Goal: Task Accomplishment & Management: Manage account settings

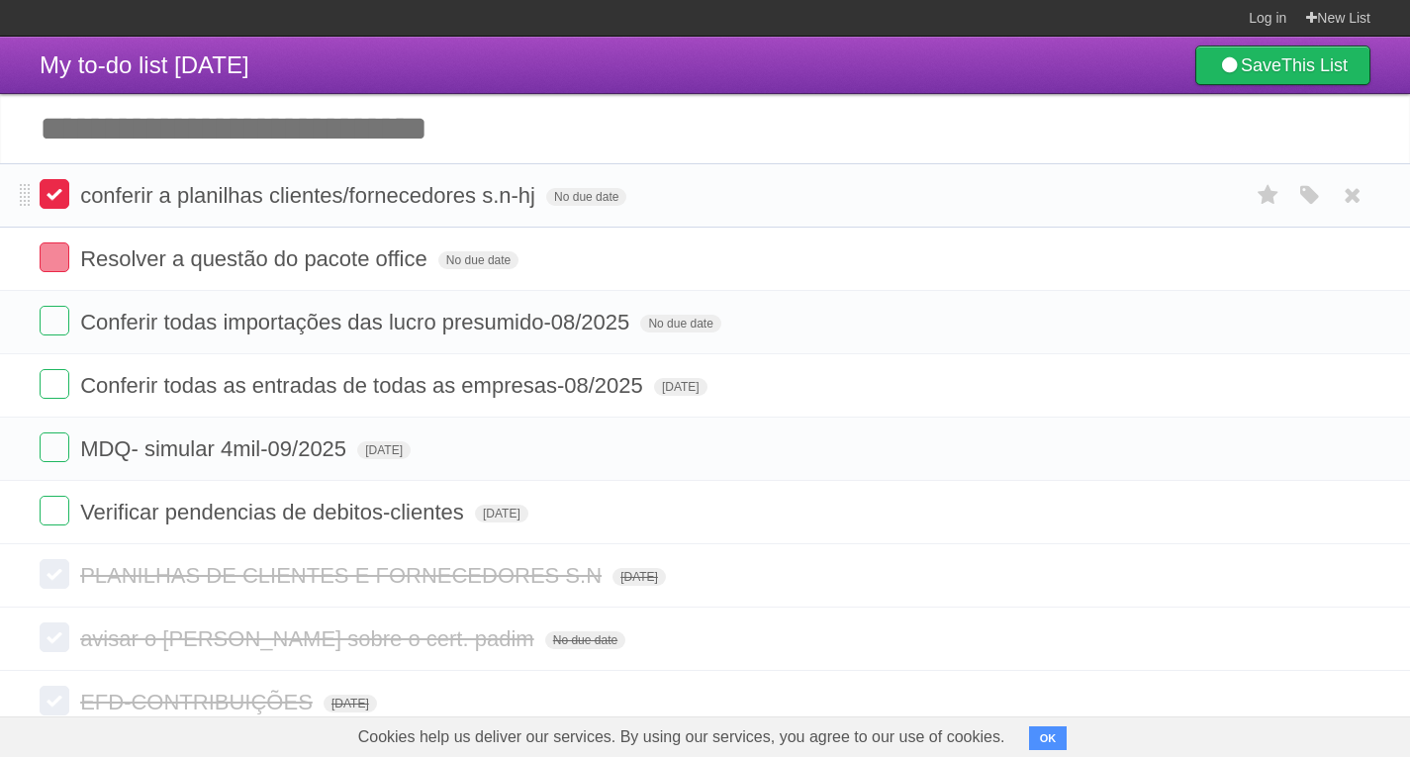
drag, startPoint x: 58, startPoint y: 200, endPoint x: 47, endPoint y: 210, distance: 14.7
click at [59, 200] on label at bounding box center [55, 194] width 30 height 30
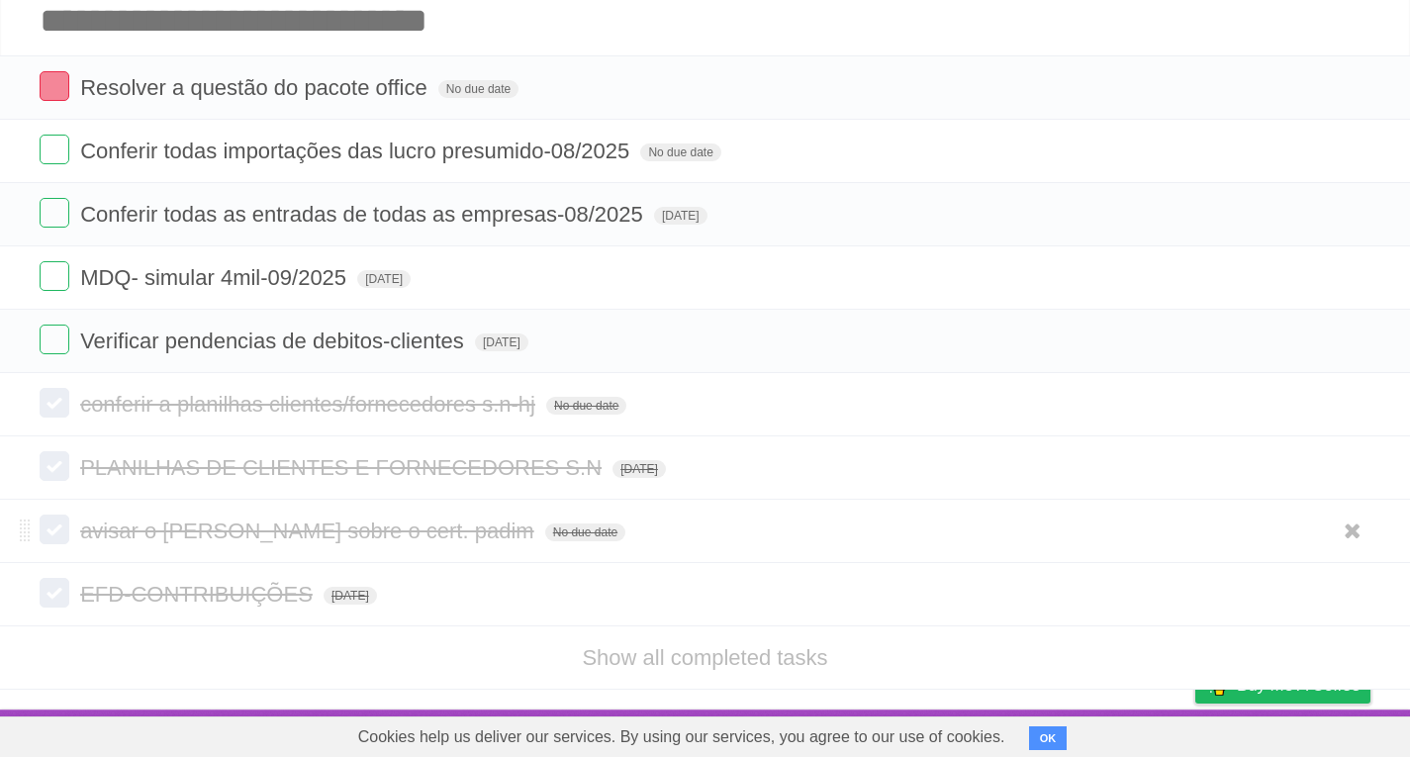
scroll to position [110, 0]
drag, startPoint x: 706, startPoint y: 648, endPoint x: 676, endPoint y: 635, distance: 33.3
click at [707, 648] on link "Show all completed tasks" at bounding box center [704, 657] width 245 height 25
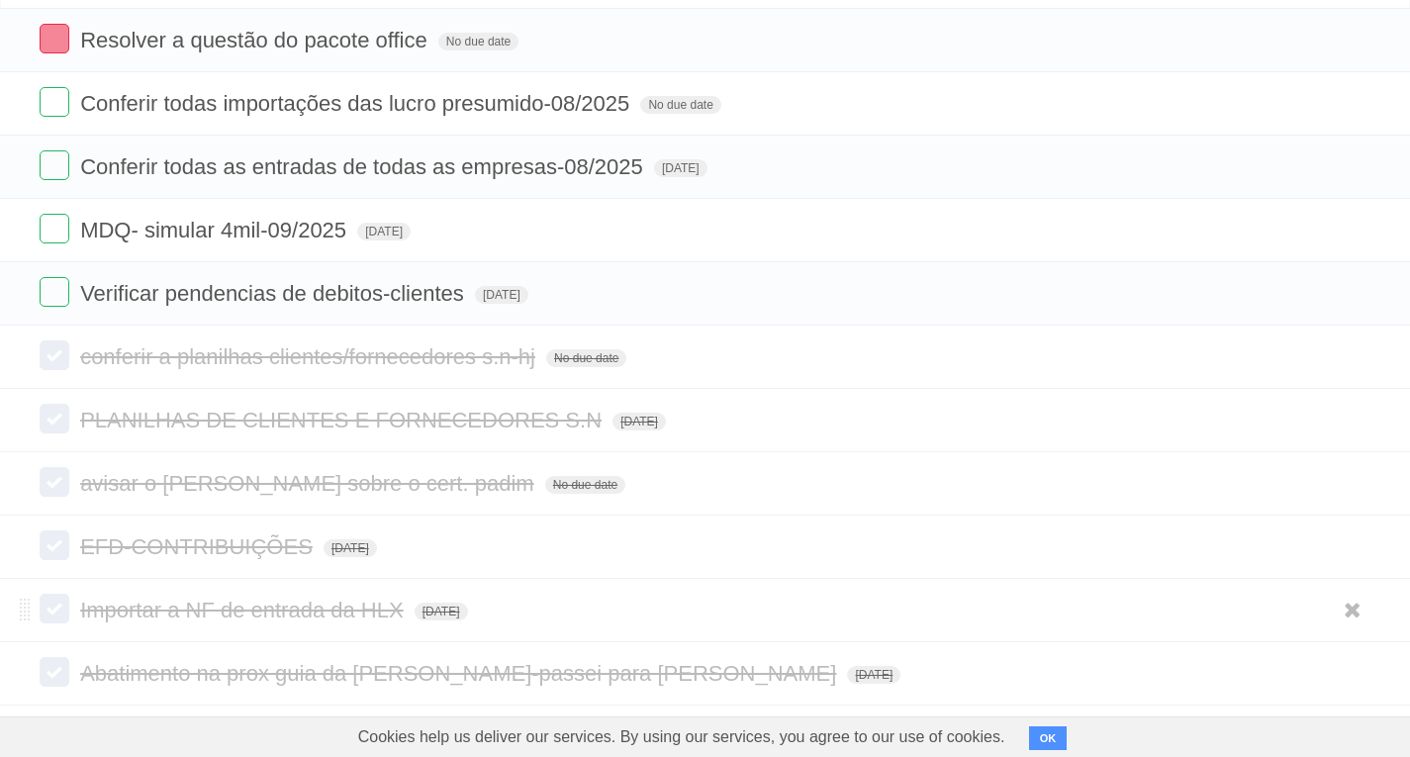
scroll to position [0, 0]
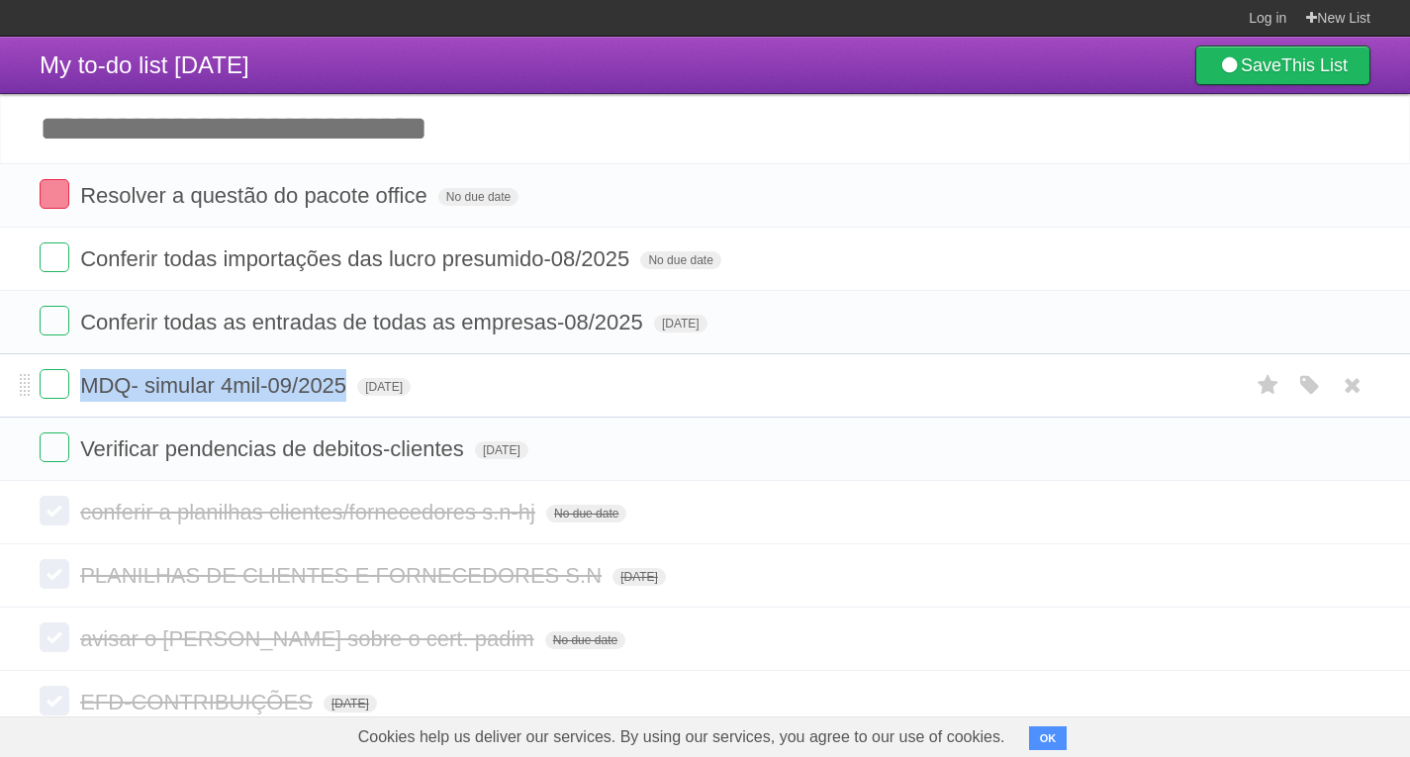
drag, startPoint x: 83, startPoint y: 383, endPoint x: 344, endPoint y: 389, distance: 261.3
click at [344, 389] on span "MDQ- simular 4mil-09/2025" at bounding box center [215, 385] width 271 height 25
click at [6, 68] on header "My to-do list [DATE] Save This List" at bounding box center [705, 65] width 1410 height 57
click at [1238, 65] on link "Save This List" at bounding box center [1282, 66] width 175 height 40
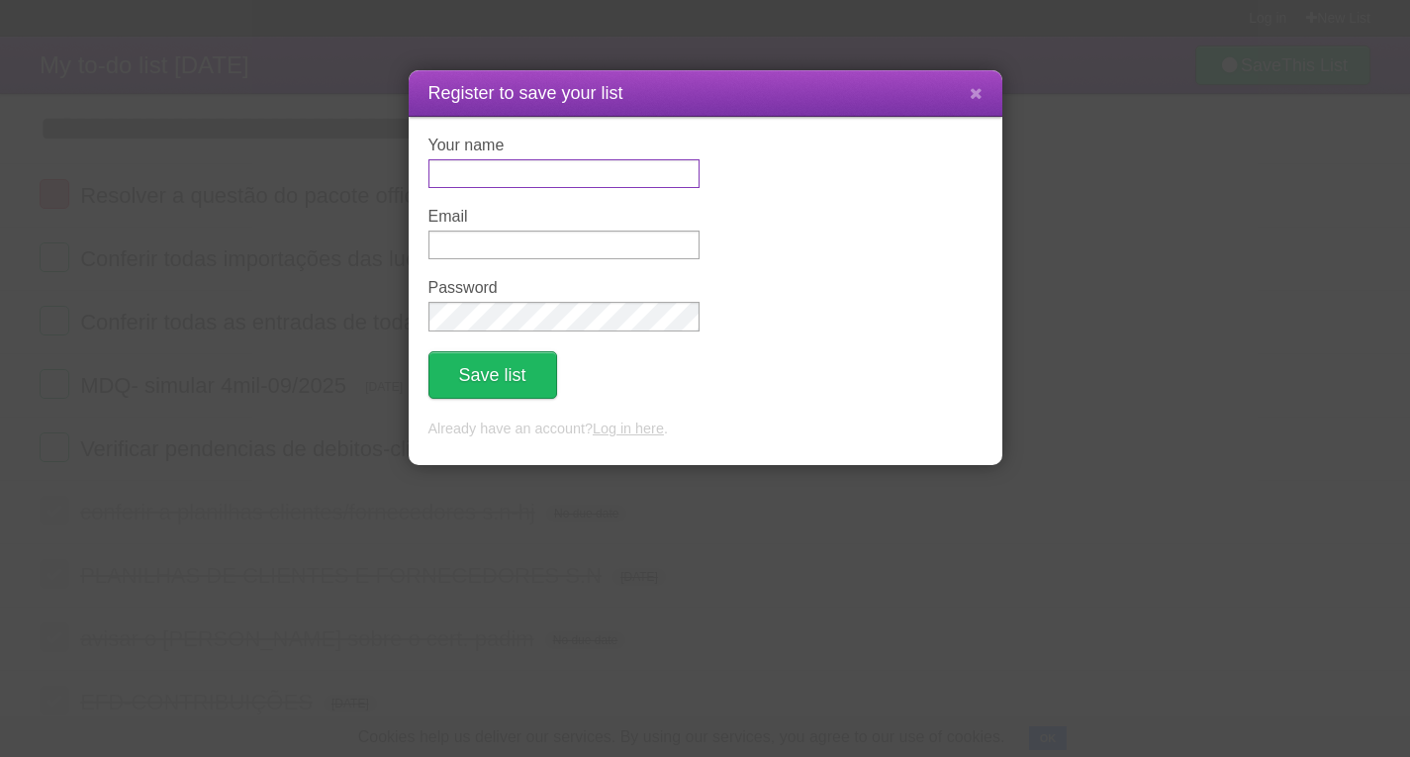
click at [513, 163] on input "Your name" at bounding box center [563, 173] width 271 height 29
click at [502, 240] on input "Email" at bounding box center [563, 245] width 271 height 29
type input "**********"
drag, startPoint x: 502, startPoint y: 176, endPoint x: 507, endPoint y: 189, distance: 13.8
click at [502, 177] on input "Your name" at bounding box center [563, 173] width 271 height 29
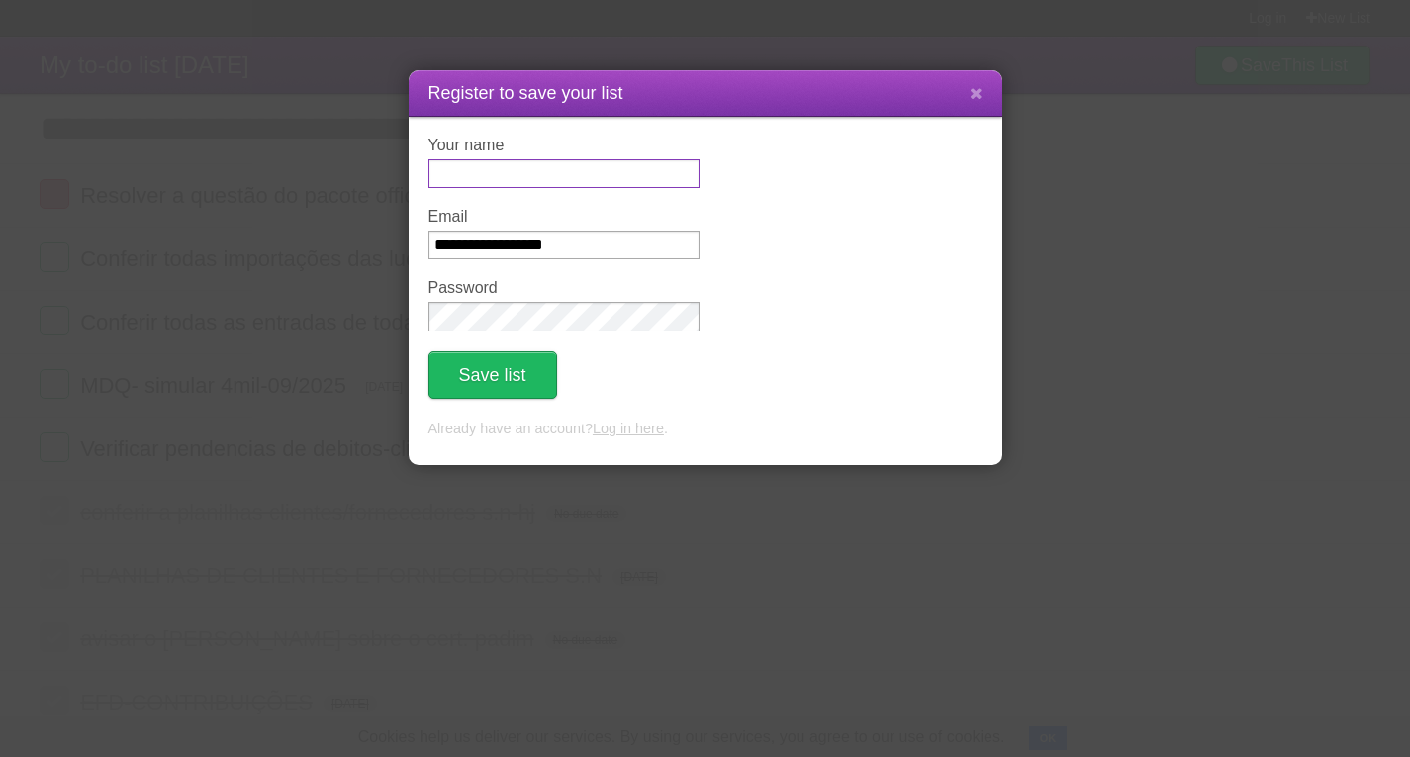
type input "*******"
click at [521, 300] on div "Password" at bounding box center [563, 305] width 271 height 52
click at [516, 380] on button "Save list" at bounding box center [492, 374] width 129 height 47
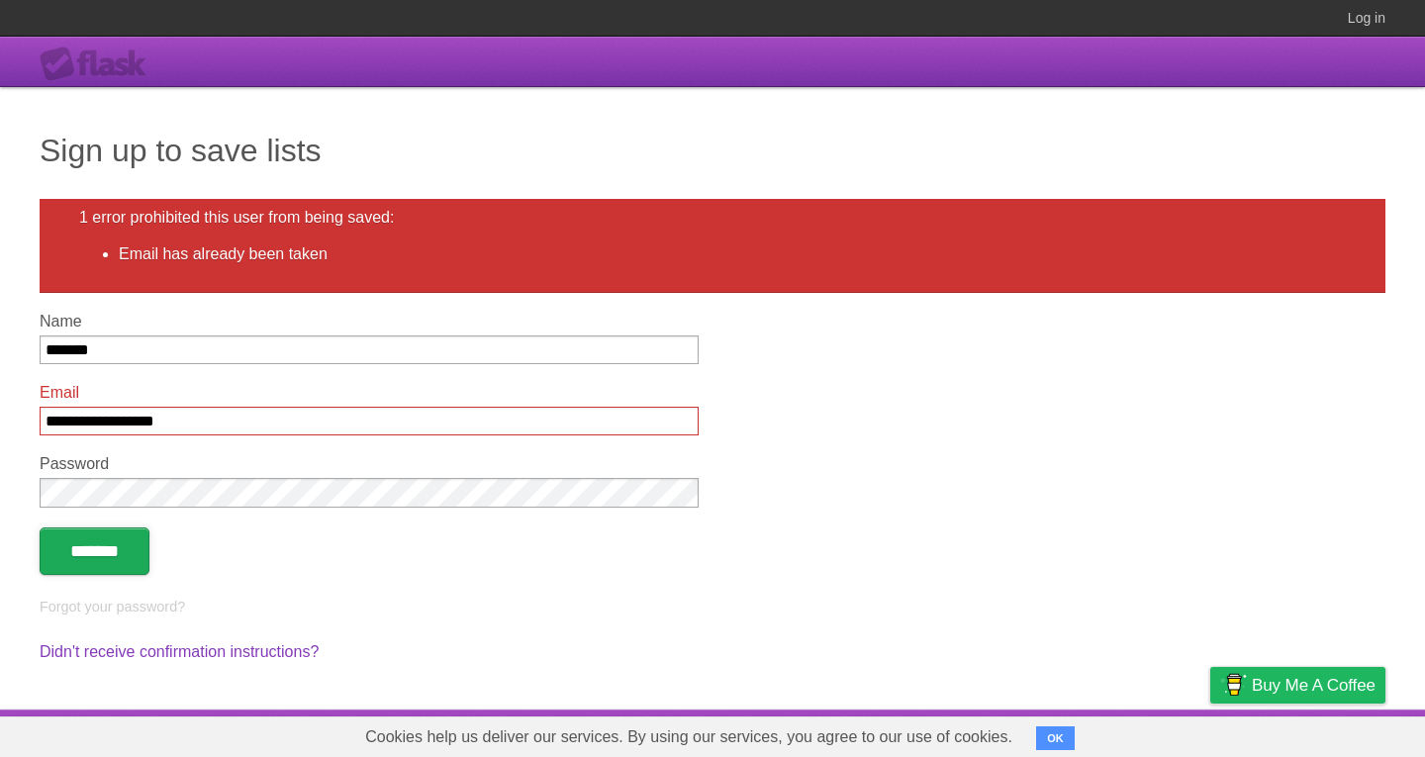
click at [122, 567] on input "*******" at bounding box center [95, 550] width 110 height 47
